Goal: Task Accomplishment & Management: Complete application form

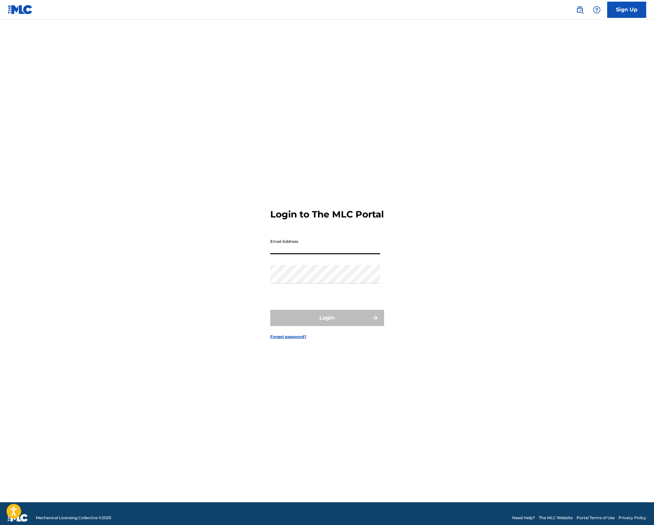
click at [347, 253] on input "Email Address" at bounding box center [325, 245] width 110 height 19
type input "[EMAIL_ADDRESS][DOMAIN_NAME]"
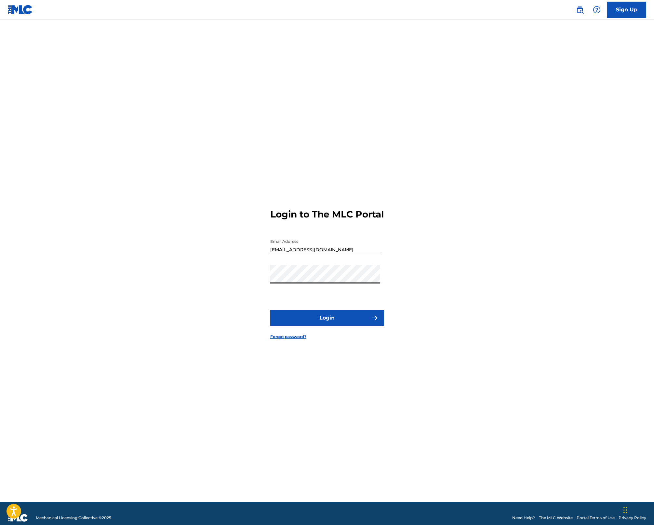
click at [327, 323] on button "Login" at bounding box center [327, 318] width 114 height 16
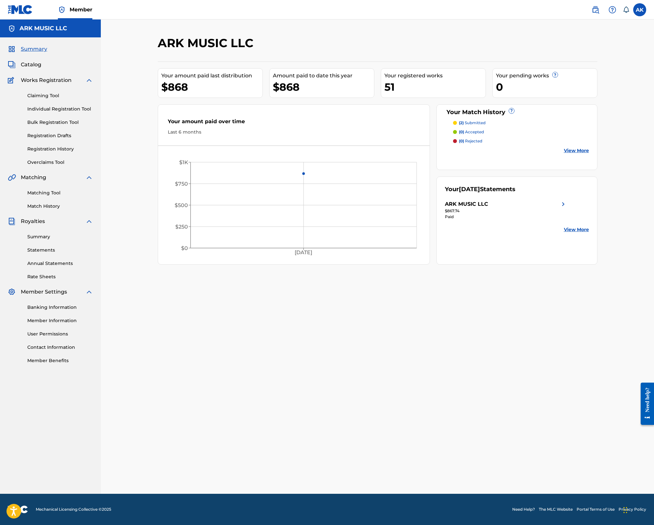
click at [45, 96] on link "Claiming Tool" at bounding box center [60, 95] width 66 height 7
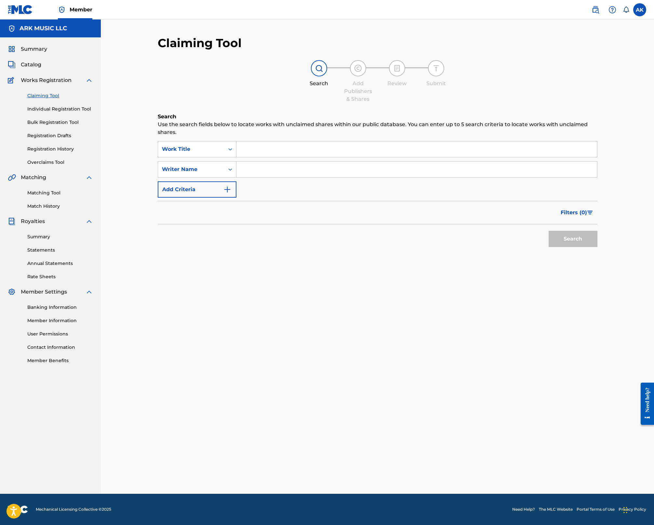
click at [253, 175] on input "Search Form" at bounding box center [416, 170] width 360 height 16
type input "[PERSON_NAME]"
click at [572, 239] on button "Search" at bounding box center [572, 239] width 49 height 16
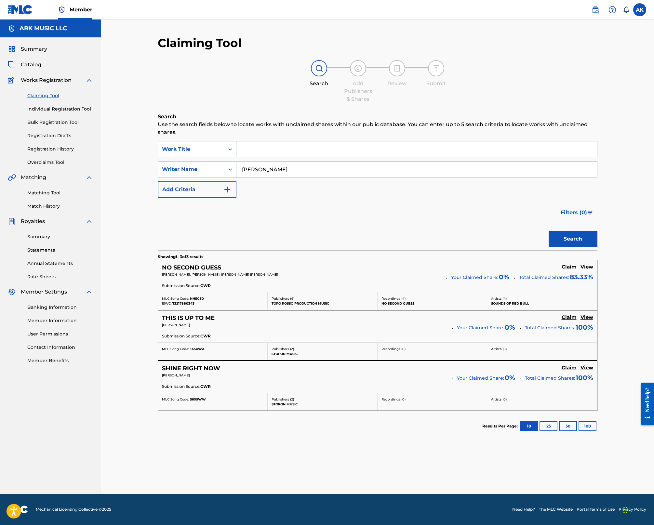
click at [568, 268] on h5 "Claim" at bounding box center [568, 267] width 15 height 6
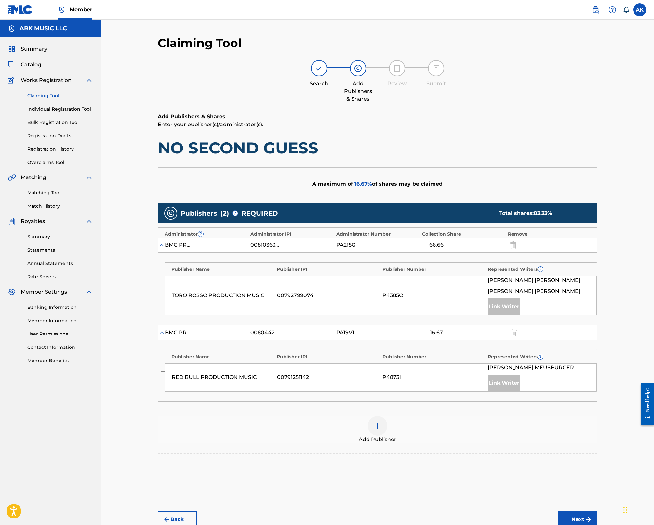
click at [380, 429] on div at bounding box center [378, 426] width 20 height 20
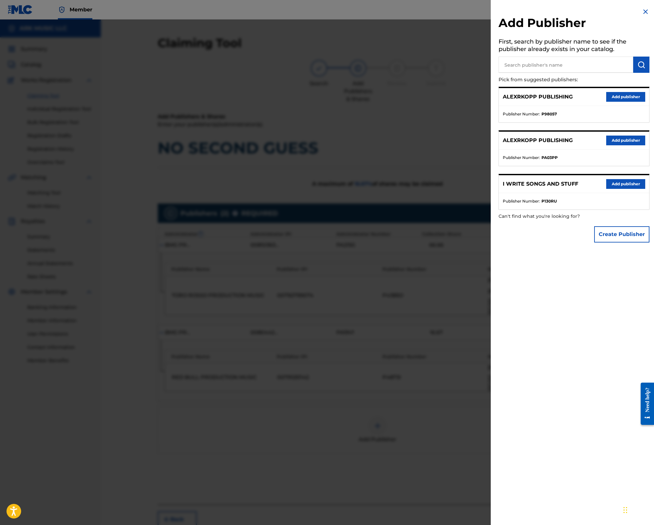
click at [617, 183] on button "Add publisher" at bounding box center [625, 184] width 39 height 10
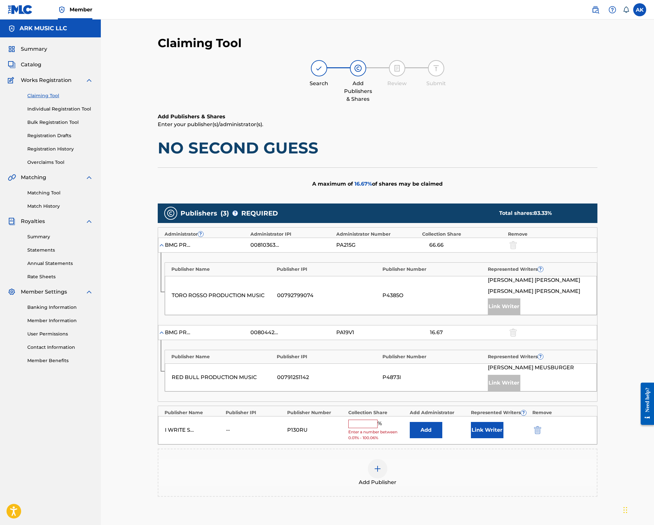
click at [373, 422] on input "text" at bounding box center [362, 424] width 29 height 8
type input "16.67"
click at [488, 429] on button "Link Writer" at bounding box center [487, 428] width 33 height 16
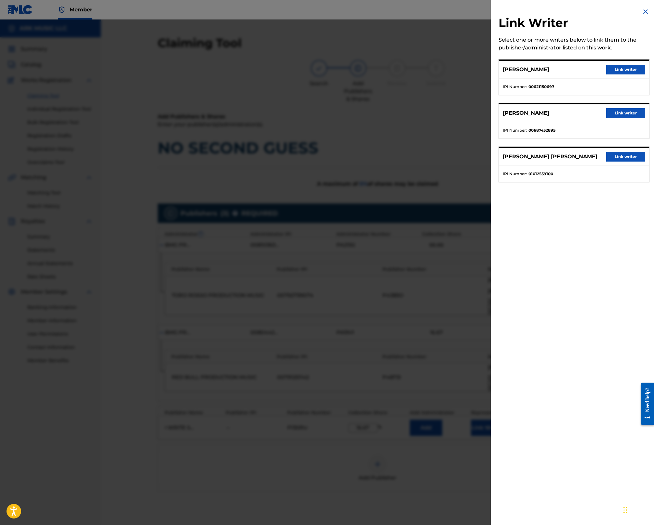
click at [623, 71] on button "Link writer" at bounding box center [625, 70] width 39 height 10
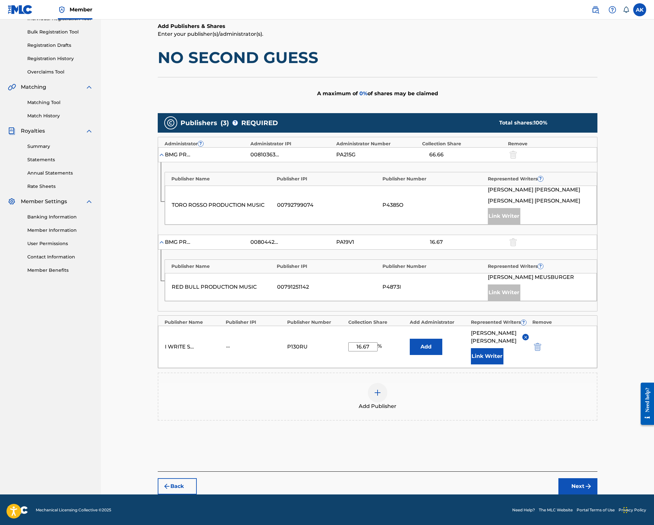
click at [586, 490] on button "Next" at bounding box center [577, 486] width 39 height 16
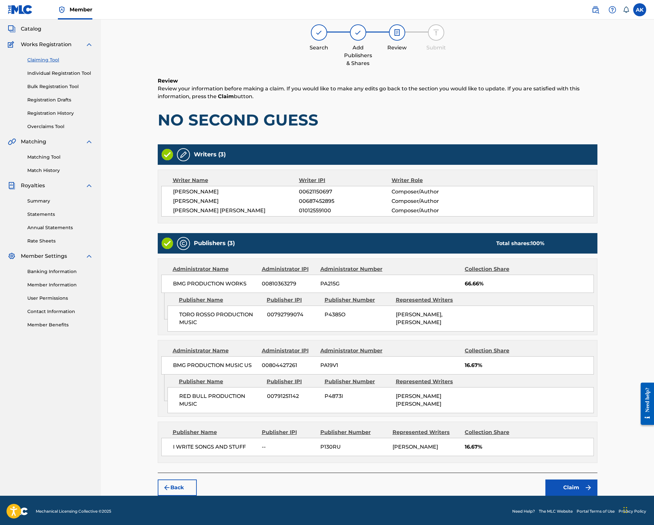
click at [577, 482] on button "Claim" at bounding box center [571, 487] width 52 height 16
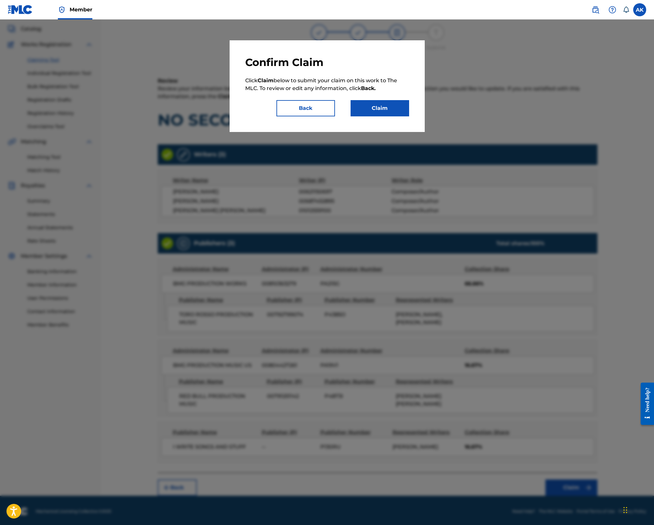
click at [384, 105] on button "Claim" at bounding box center [379, 108] width 59 height 16
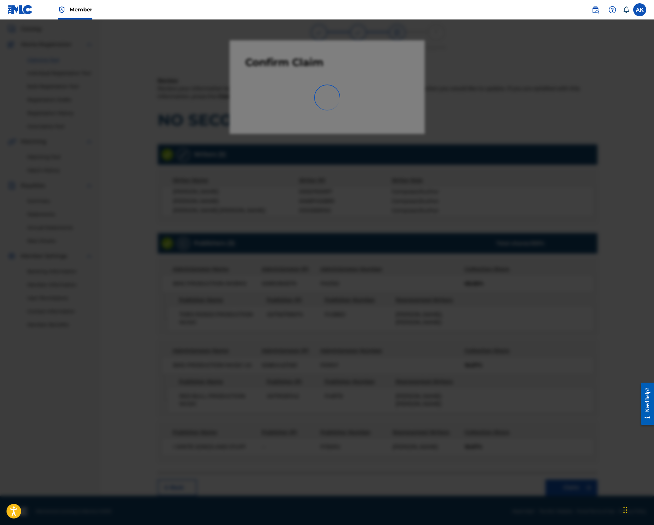
scroll to position [0, 0]
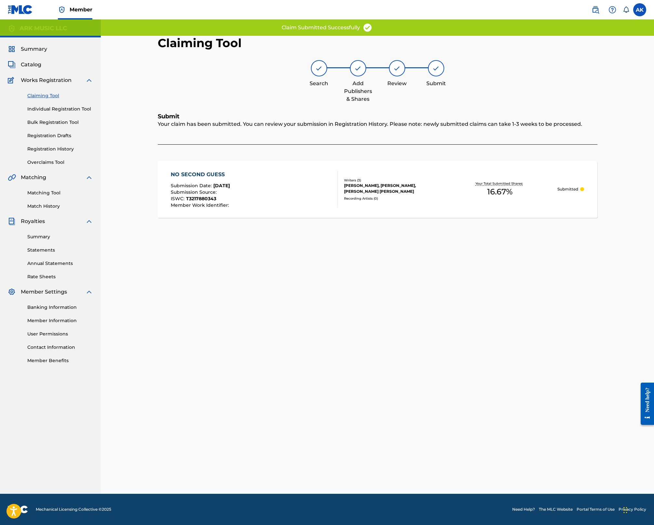
click at [55, 96] on link "Claiming Tool" at bounding box center [60, 95] width 66 height 7
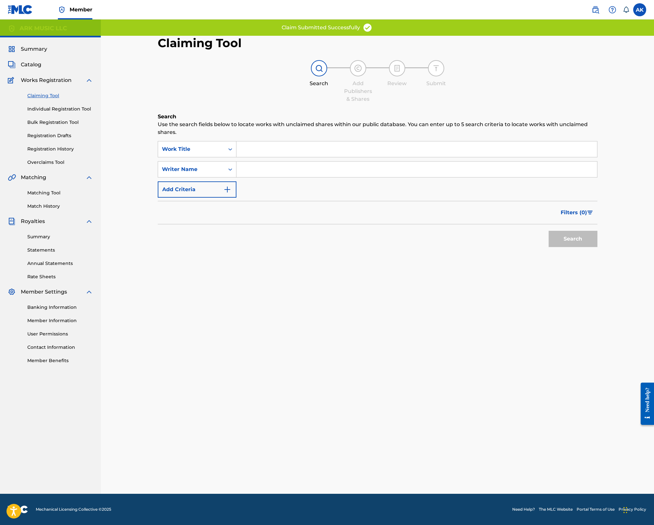
click at [268, 168] on input "Search Form" at bounding box center [416, 170] width 360 height 16
click at [572, 239] on button "Search" at bounding box center [572, 239] width 49 height 16
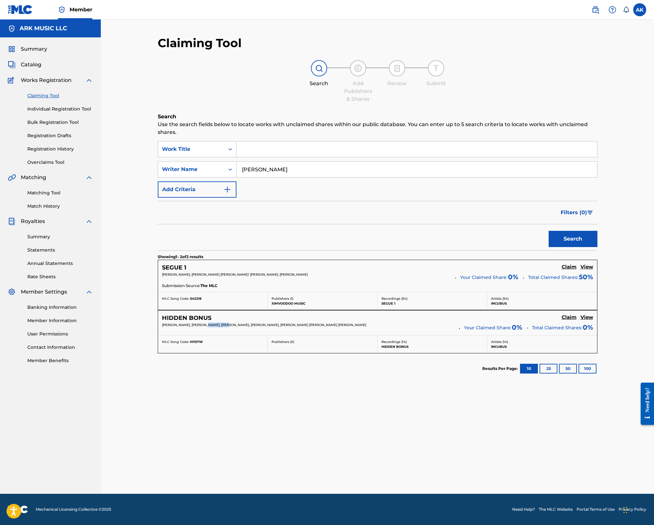
drag, startPoint x: 226, startPoint y: 325, endPoint x: 204, endPoint y: 325, distance: 22.4
click at [204, 325] on span "[PERSON_NAME], [PERSON_NAME], [PERSON_NAME], [PERSON_NAME], [PERSON_NAME] [PERS…" at bounding box center [264, 325] width 204 height 4
copy span "[PERSON_NAME]"
drag, startPoint x: 261, startPoint y: 274, endPoint x: 236, endPoint y: 276, distance: 24.8
click at [236, 276] on span "[PERSON_NAME], [PERSON_NAME] [PERSON_NAME]' [PERSON_NAME], [PERSON_NAME]" at bounding box center [235, 274] width 146 height 4
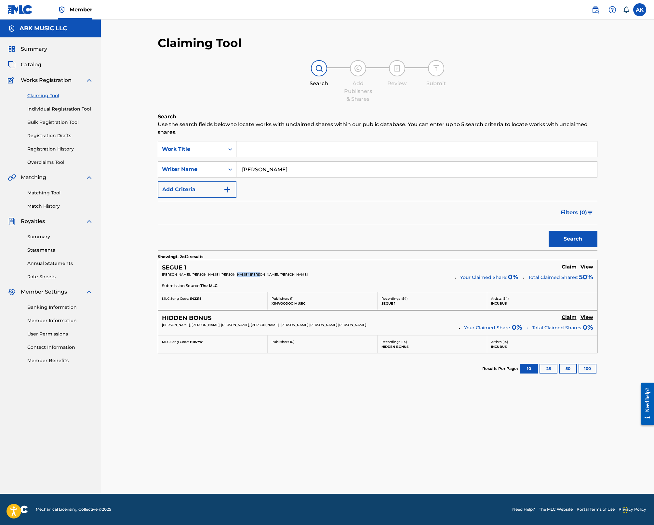
copy span "[PERSON_NAME]"
click at [251, 168] on input "[PERSON_NAME]" at bounding box center [416, 170] width 360 height 16
type input "[PERSON_NAME]"
click at [572, 239] on button "Search" at bounding box center [572, 239] width 49 height 16
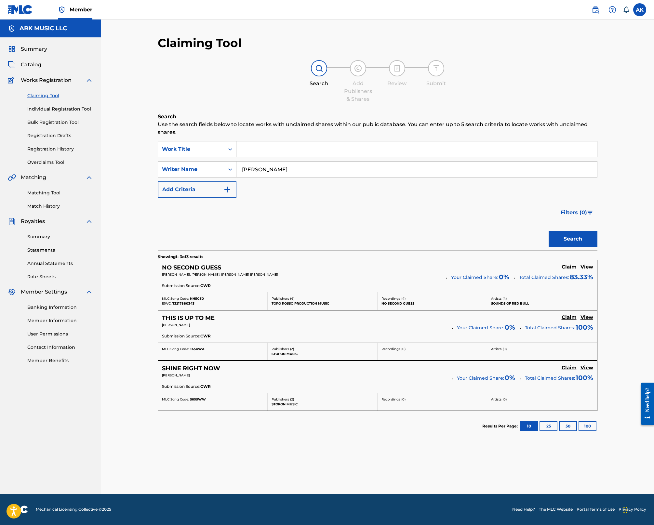
click at [566, 270] on h5 "Claim" at bounding box center [568, 267] width 15 height 6
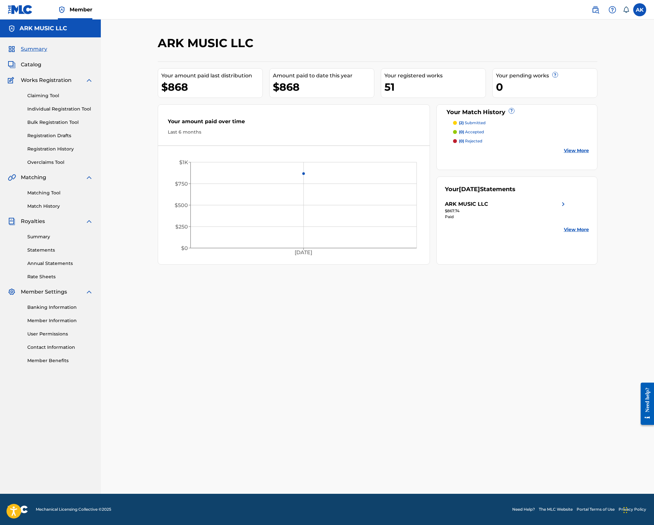
click at [36, 94] on link "Claiming Tool" at bounding box center [60, 95] width 66 height 7
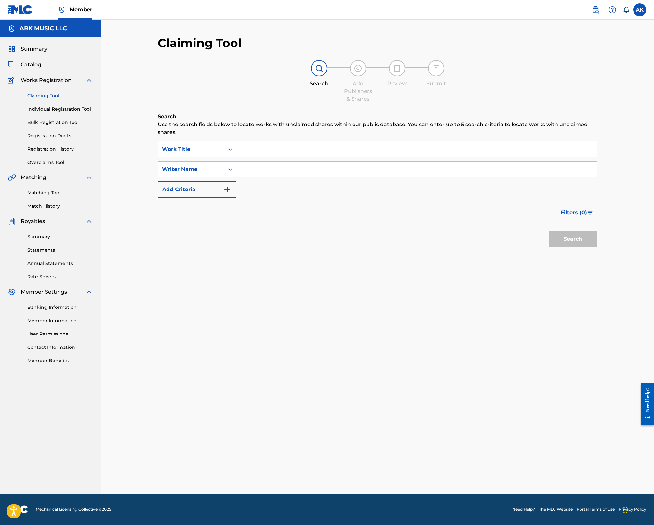
click at [265, 172] on input "Search Form" at bounding box center [416, 170] width 360 height 16
click at [572, 239] on button "Search" at bounding box center [572, 239] width 49 height 16
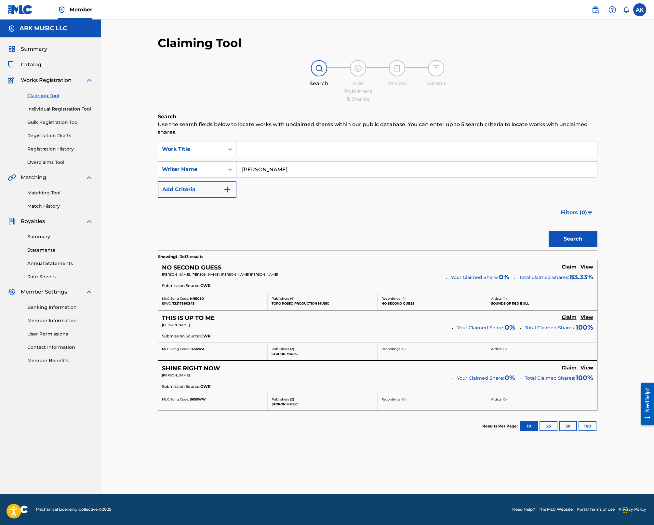
drag, startPoint x: 299, startPoint y: 172, endPoint x: 215, endPoint y: 163, distance: 84.4
click at [214, 163] on div "SearchWithCriteriacbb61c19-ee1b-45bf-9e27-2df42a1fcbad Writer Name [PERSON_NAME]" at bounding box center [377, 169] width 439 height 16
type input "akopp"
click at [572, 239] on button "Search" at bounding box center [572, 239] width 49 height 16
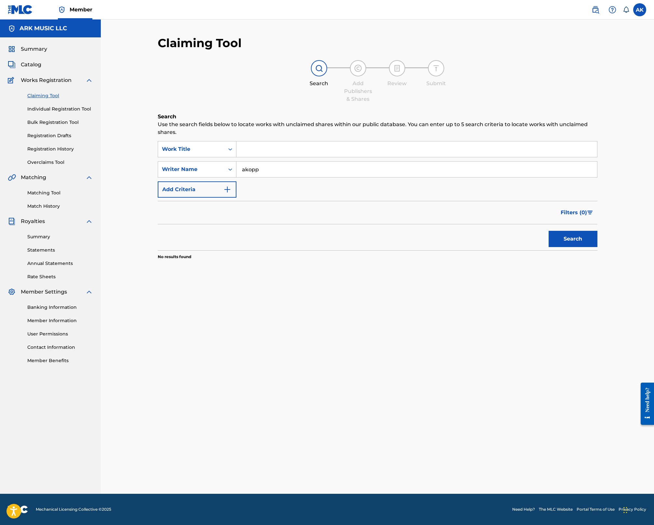
click at [139, 183] on div "Claiming Tool Search Add Publishers & Shares Review Submit Search Use the searc…" at bounding box center [377, 257] width 553 height 474
click at [178, 188] on button "Add Criteria" at bounding box center [197, 189] width 79 height 16
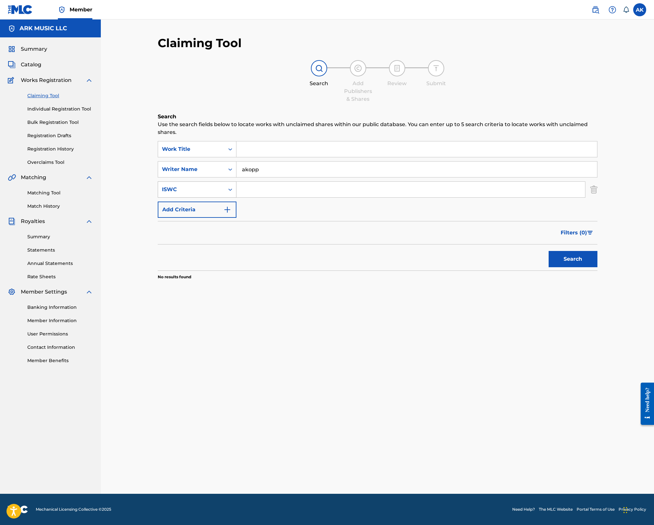
click at [221, 193] on div "ISWC" at bounding box center [191, 189] width 66 height 12
click at [322, 264] on div "Search" at bounding box center [377, 257] width 439 height 26
click at [219, 150] on div "Work Title" at bounding box center [191, 149] width 59 height 8
drag, startPoint x: 212, startPoint y: 197, endPoint x: 246, endPoint y: 162, distance: 48.3
click at [212, 197] on div "Publisher Name" at bounding box center [197, 198] width 78 height 16
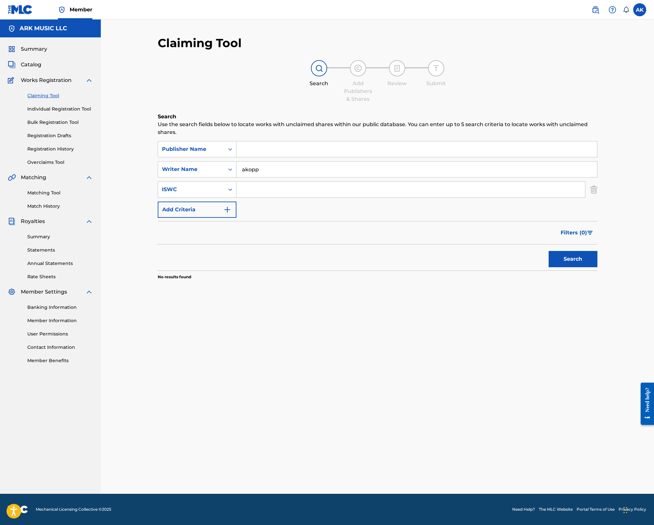
click at [258, 147] on input "Search Form" at bounding box center [416, 149] width 360 height 16
type input "I write songs and stuff"
click at [281, 169] on input "akopp" at bounding box center [416, 170] width 360 height 16
click at [572, 259] on button "Search" at bounding box center [572, 259] width 49 height 16
click at [568, 262] on button "Search" at bounding box center [572, 259] width 49 height 16
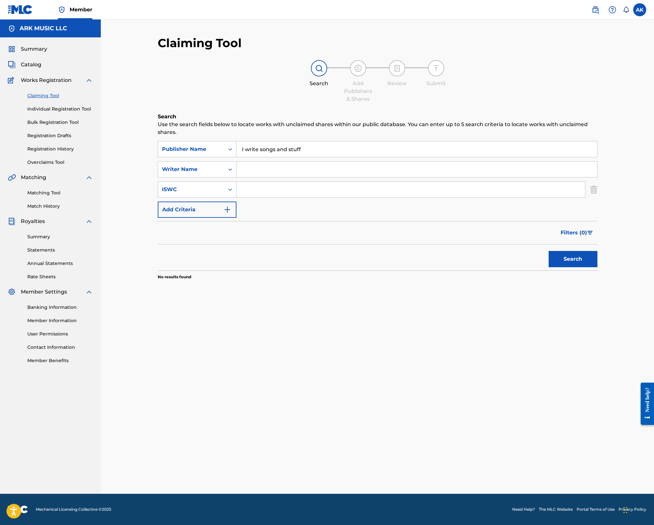
drag, startPoint x: 315, startPoint y: 144, endPoint x: 207, endPoint y: 140, distance: 107.3
click at [207, 139] on div "Search Use the search fields below to locate works with unclaimed shares within…" at bounding box center [377, 213] width 439 height 200
click at [572, 259] on button "Search" at bounding box center [572, 259] width 49 height 16
drag, startPoint x: 255, startPoint y: 150, endPoint x: 271, endPoint y: 149, distance: 15.6
click at [271, 149] on input "[PERSON_NAME]" at bounding box center [416, 149] width 360 height 16
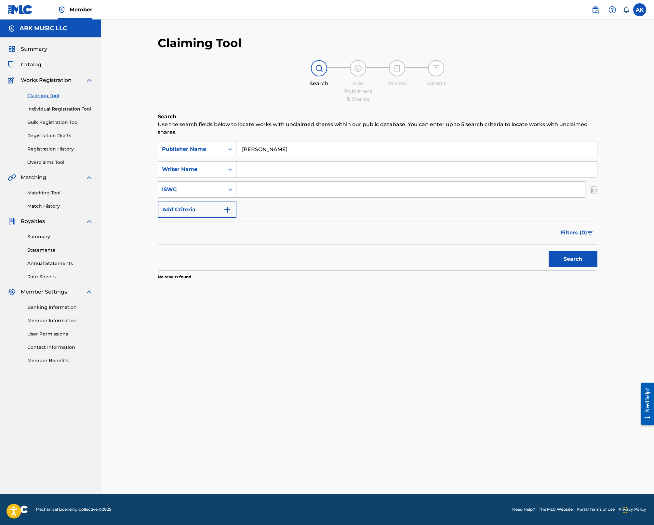
type input "[PERSON_NAME]"
click at [572, 259] on button "Search" at bounding box center [572, 259] width 49 height 16
click at [303, 161] on div "SearchWithCriteria21491d56-78aa-42b8-9882-3d52a6572994 Publisher Name [PERSON_N…" at bounding box center [377, 179] width 439 height 77
drag, startPoint x: 197, startPoint y: 166, endPoint x: 201, endPoint y: 160, distance: 7.3
click at [199, 163] on div "Writer Name" at bounding box center [197, 169] width 79 height 16
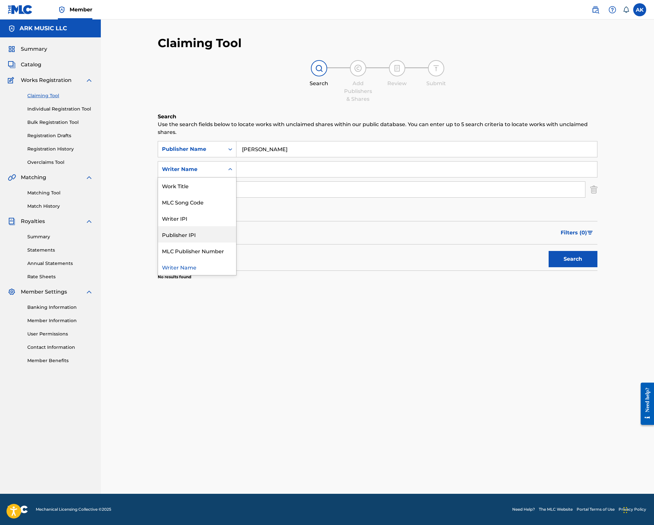
click at [337, 320] on div "Claiming Tool Search Add Publishers & Shares Review Submit Search Use the searc…" at bounding box center [377, 265] width 455 height 458
